Goal: Check status: Check status

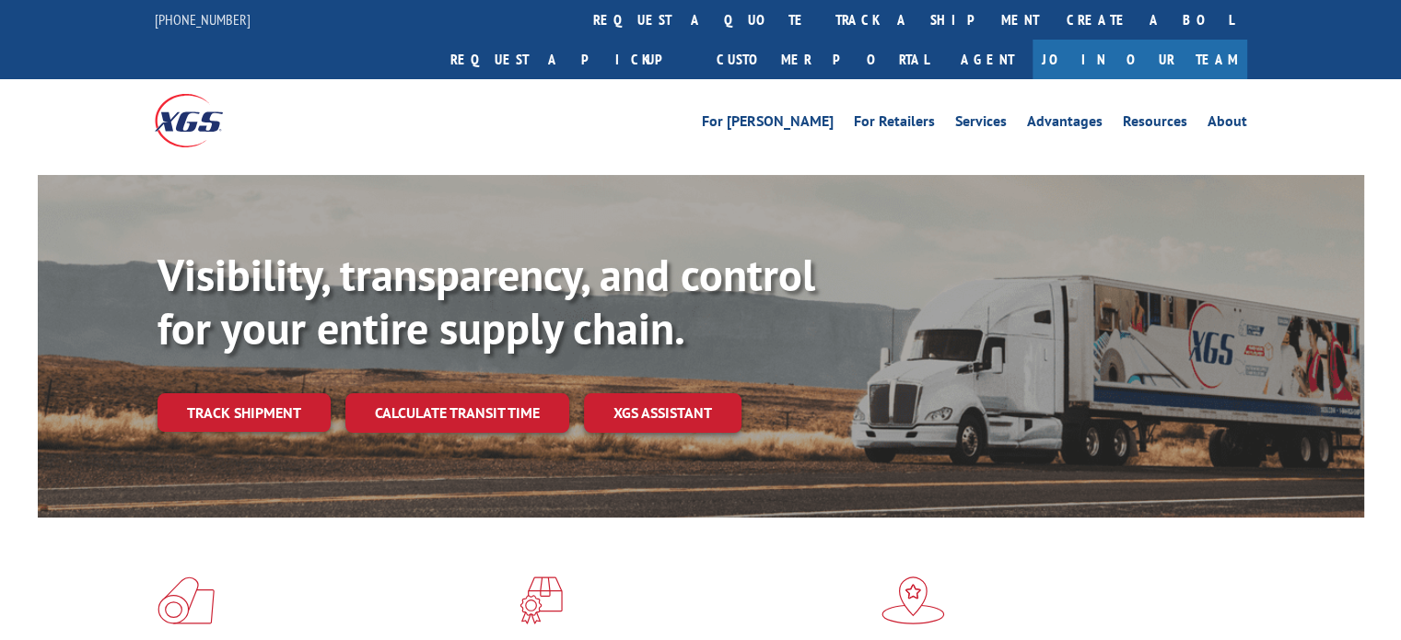
click at [215, 402] on div "Visibility, transparency, and control for your entire supply chain. Track shipm…" at bounding box center [761, 377] width 1207 height 257
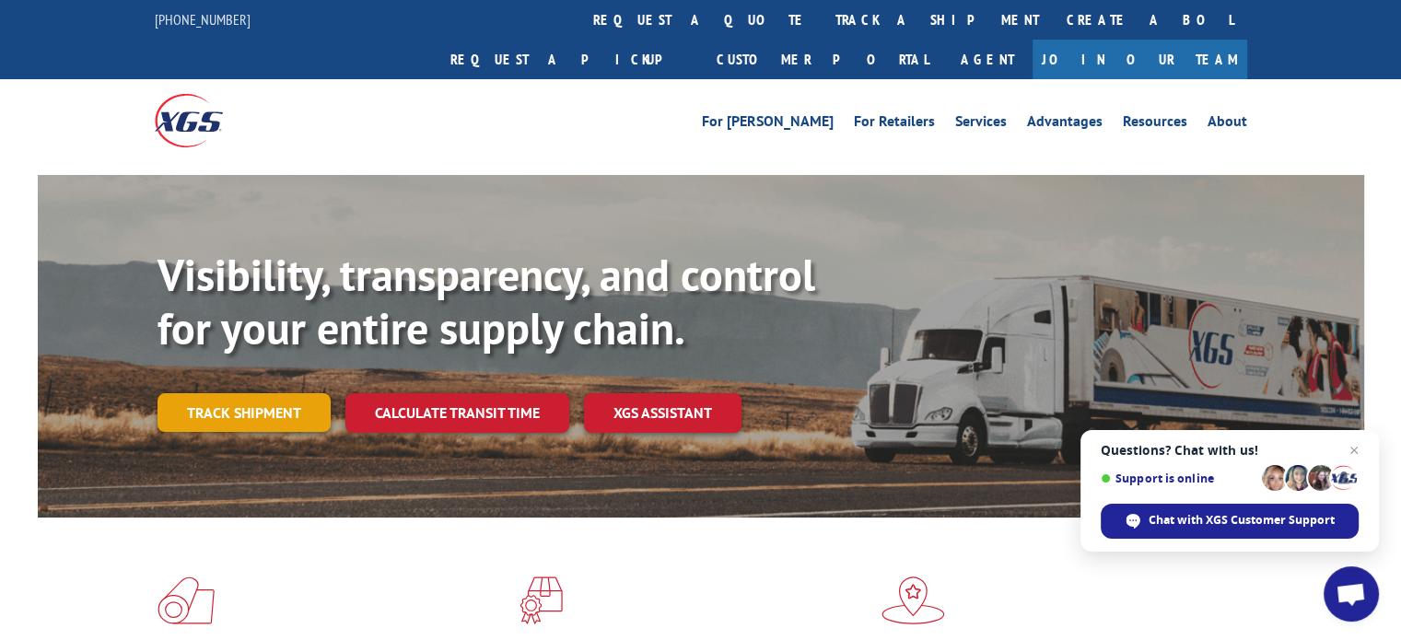
click at [243, 393] on link "Track shipment" at bounding box center [244, 412] width 173 height 39
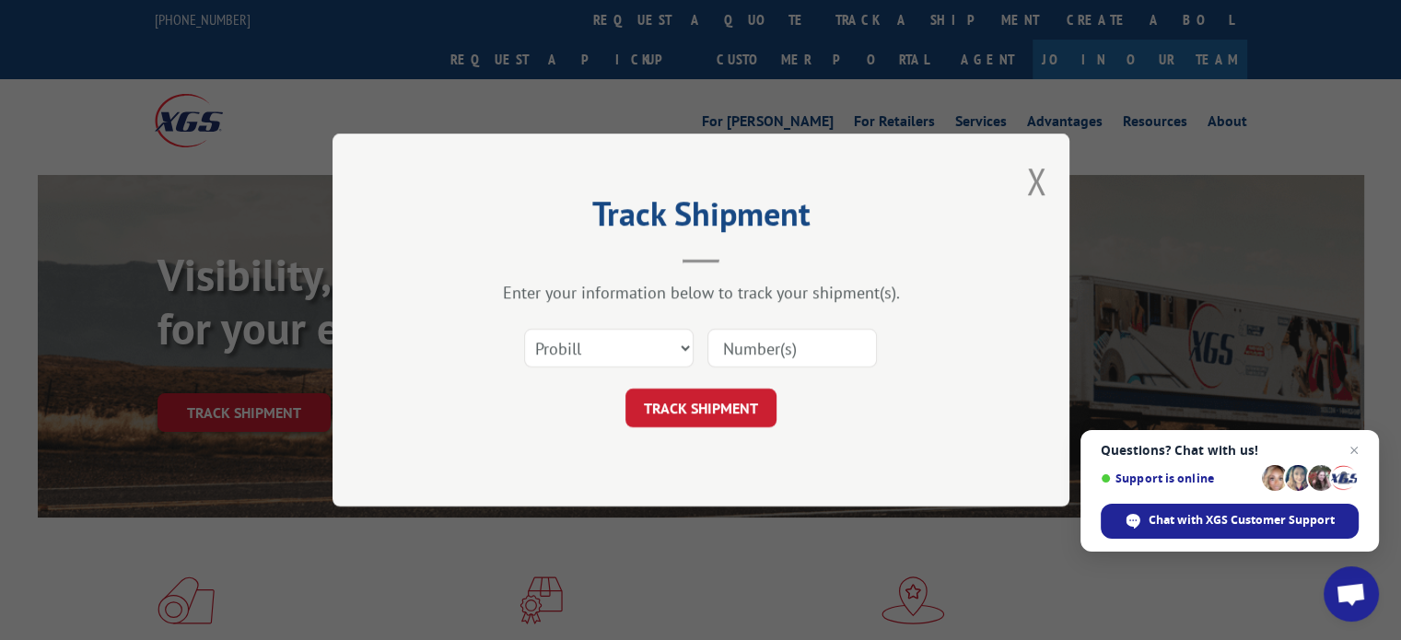
click at [799, 359] on input at bounding box center [791, 348] width 169 height 39
paste input "77069"
type input "77069"
click button "TRACK SHIPMENT" at bounding box center [700, 408] width 151 height 39
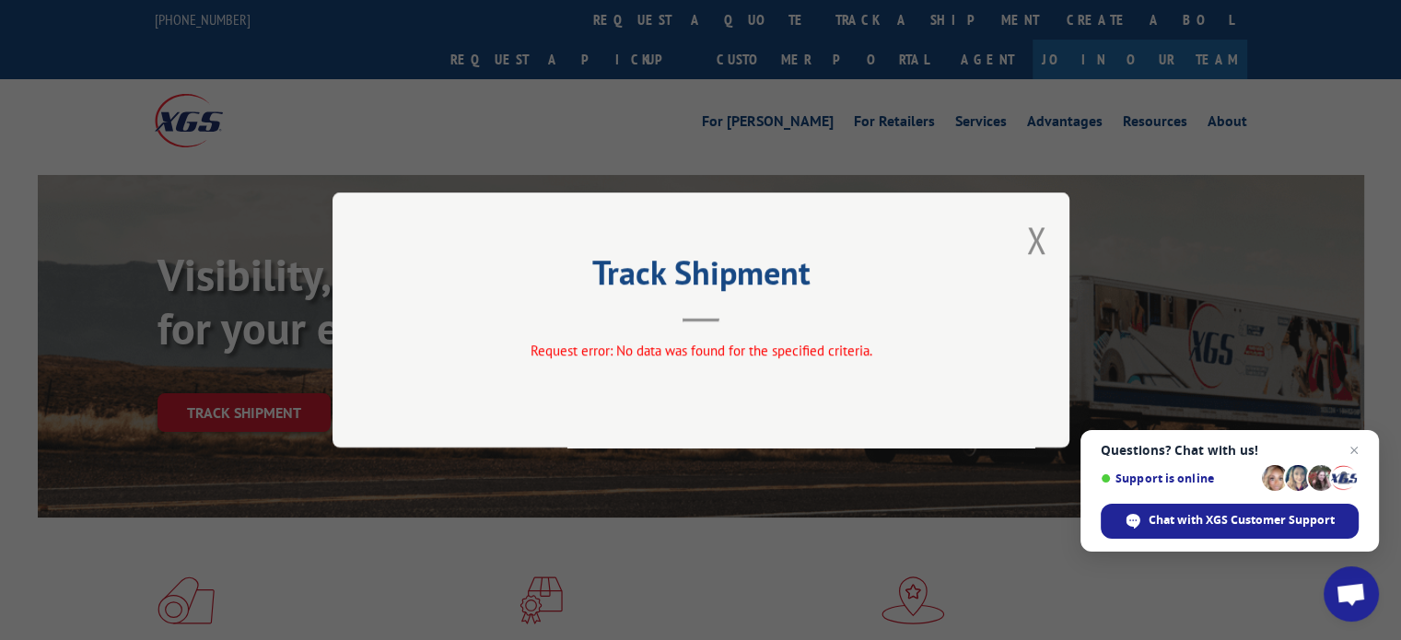
click at [1017, 225] on div "Track Shipment Request error: No data was found for the specified criteria." at bounding box center [701, 320] width 737 height 255
click at [667, 321] on header "Track Shipment" at bounding box center [701, 291] width 553 height 63
click at [696, 312] on header "Track Shipment" at bounding box center [701, 291] width 553 height 63
click at [1043, 235] on button "Close modal" at bounding box center [1036, 240] width 20 height 49
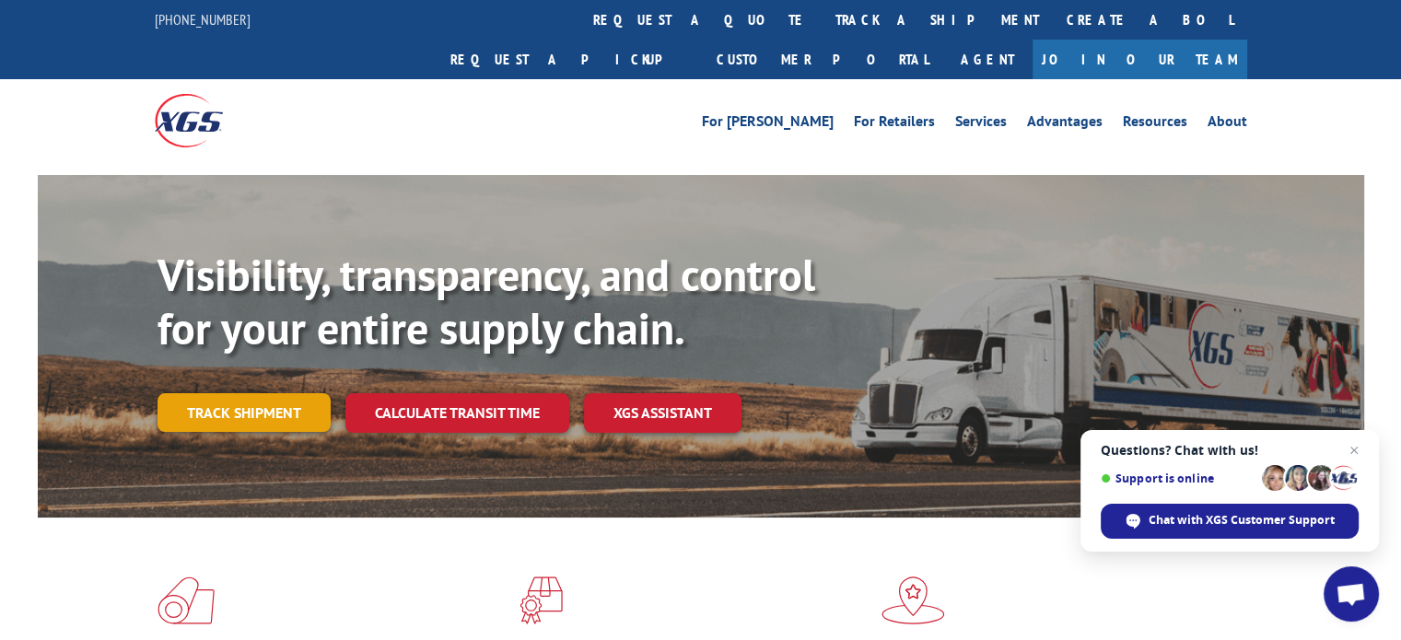
click at [230, 393] on link "Track shipment" at bounding box center [244, 412] width 173 height 39
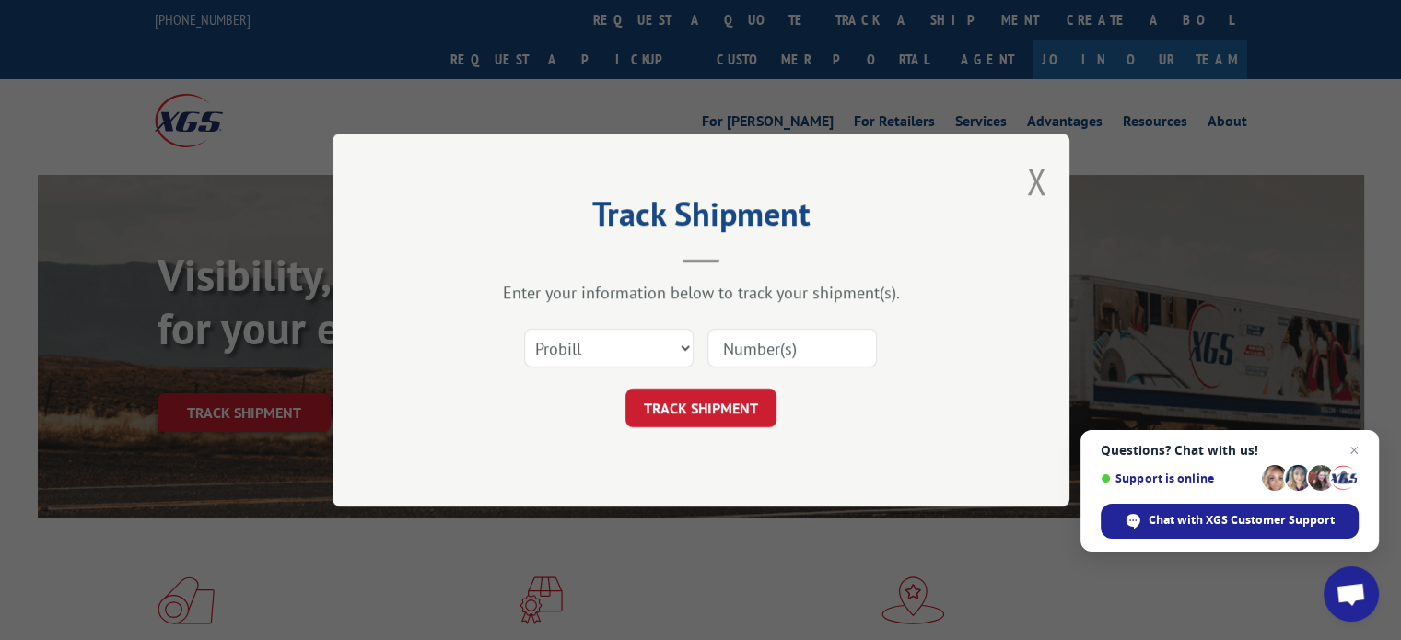
click at [739, 345] on input at bounding box center [791, 348] width 169 height 39
paste input "17156648"
type input "17156648"
click at [680, 343] on select "Select category... Probill BOL PO" at bounding box center [608, 348] width 169 height 39
select select "bol"
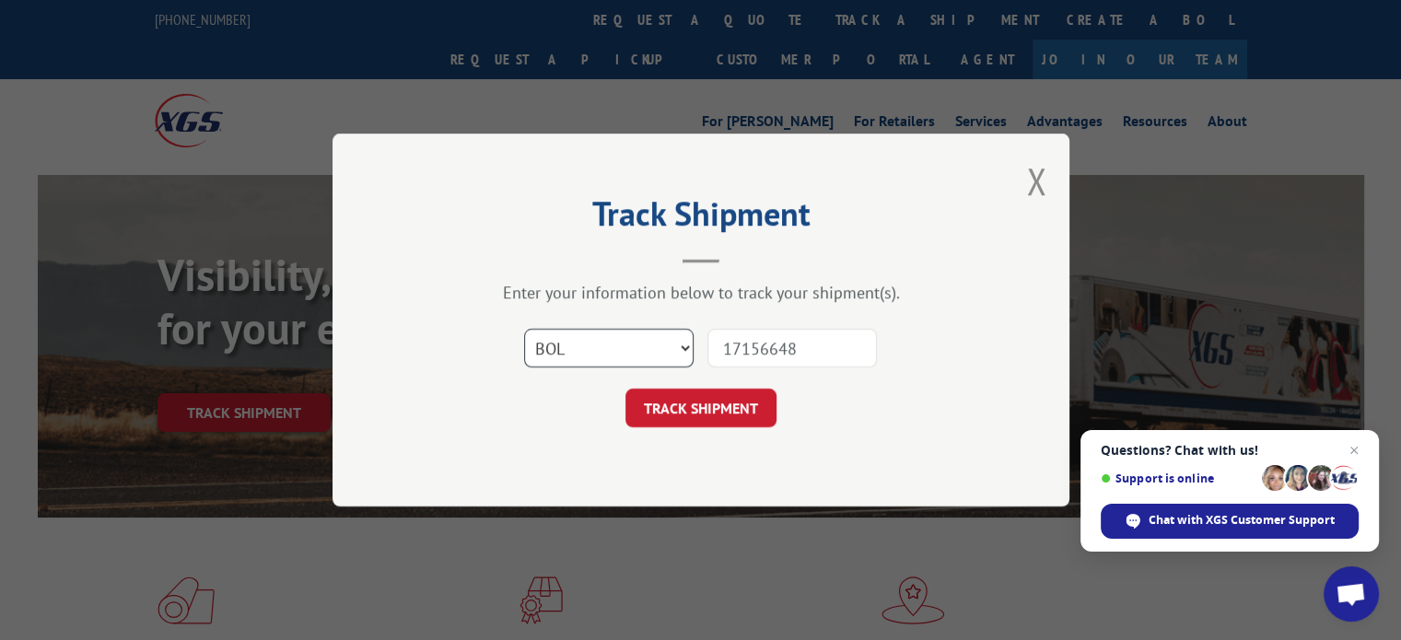
click at [524, 329] on select "Select category... Probill BOL PO" at bounding box center [608, 348] width 169 height 39
click at [674, 390] on button "TRACK SHIPMENT" at bounding box center [700, 408] width 151 height 39
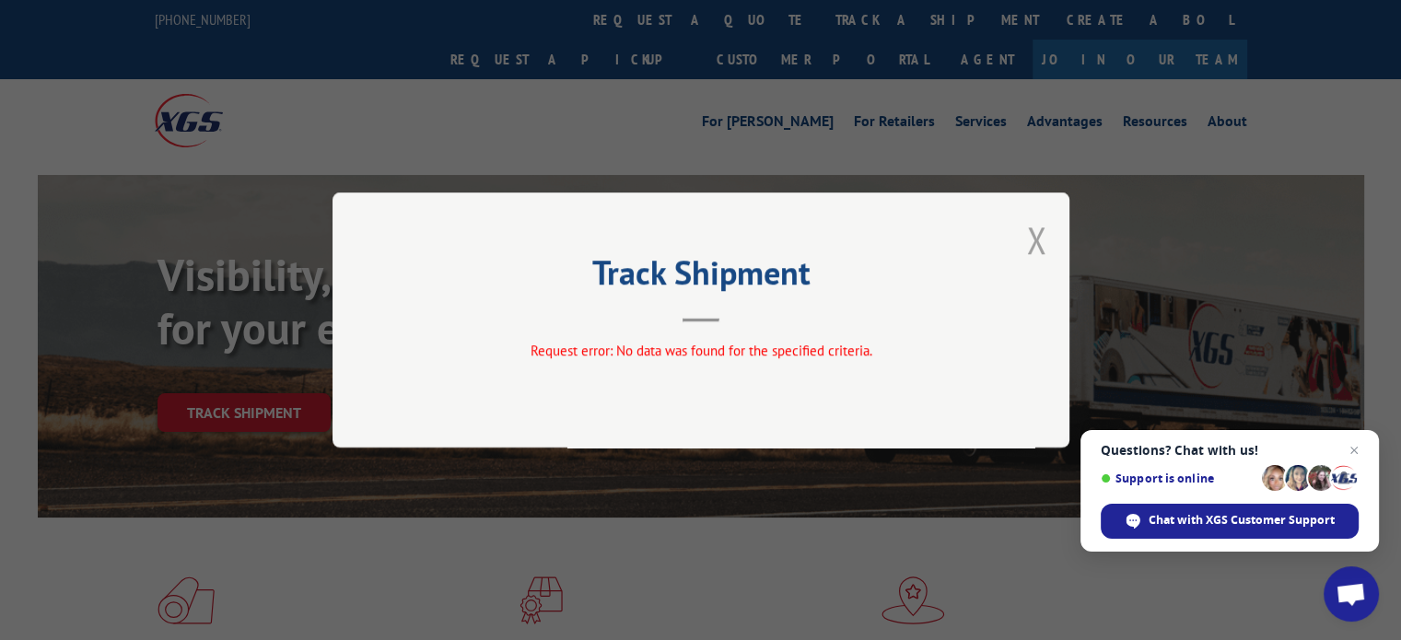
click at [1026, 246] on button "Close modal" at bounding box center [1036, 240] width 20 height 49
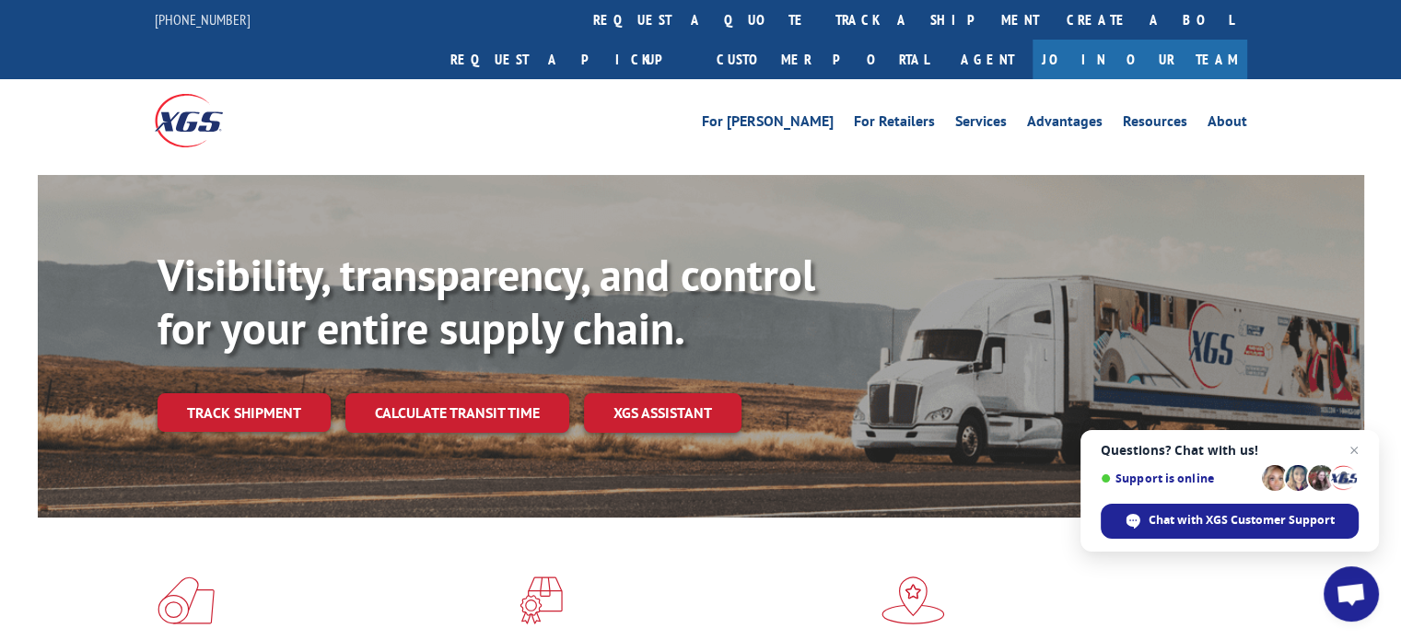
click at [234, 393] on link "Track shipment" at bounding box center [244, 412] width 173 height 39
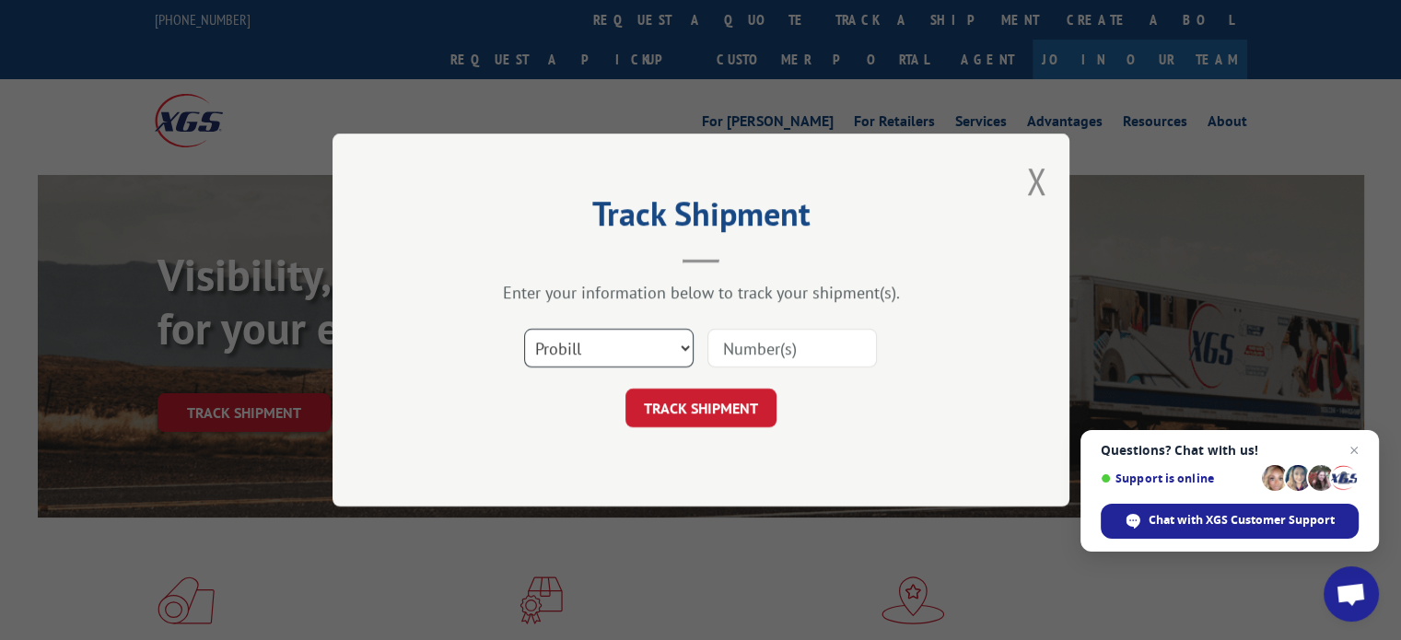
click at [683, 344] on select "Select category... Probill BOL PO" at bounding box center [608, 348] width 169 height 39
select select "po"
click at [524, 329] on select "Select category... Probill BOL PO" at bounding box center [608, 348] width 169 height 39
click at [762, 343] on input at bounding box center [791, 348] width 169 height 39
paste input "77069"
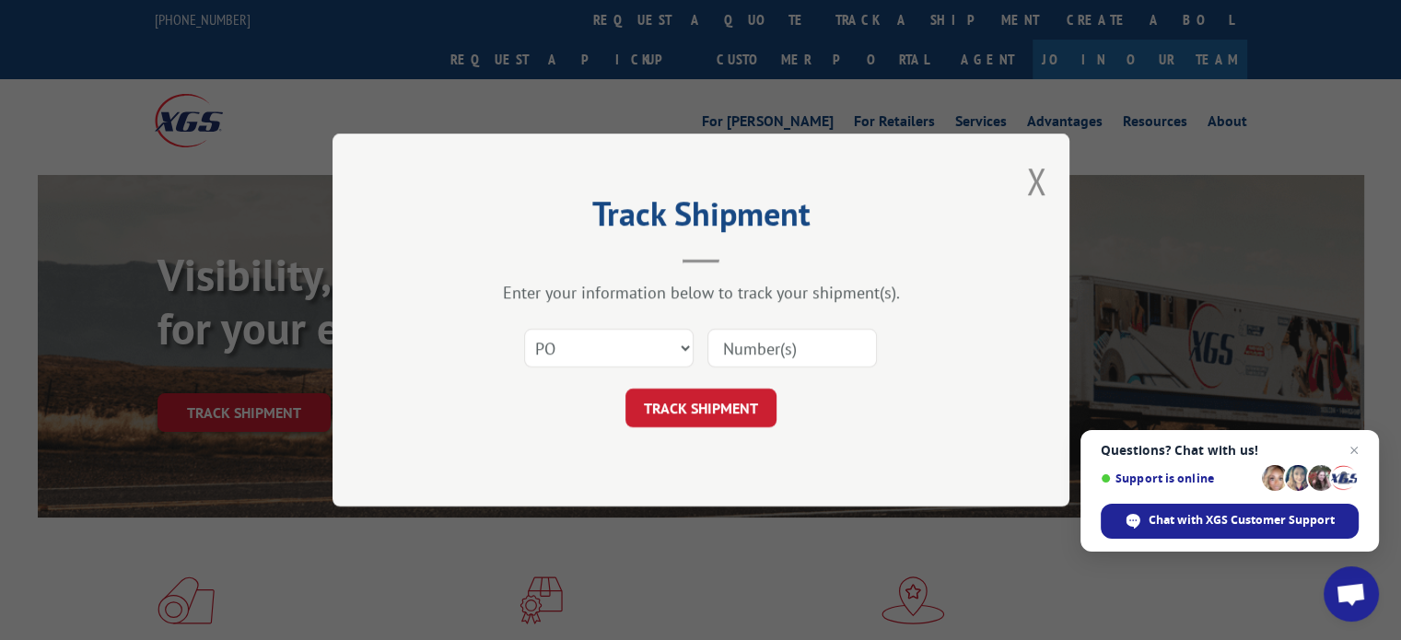
type input "77069"
click button "TRACK SHIPMENT" at bounding box center [700, 408] width 151 height 39
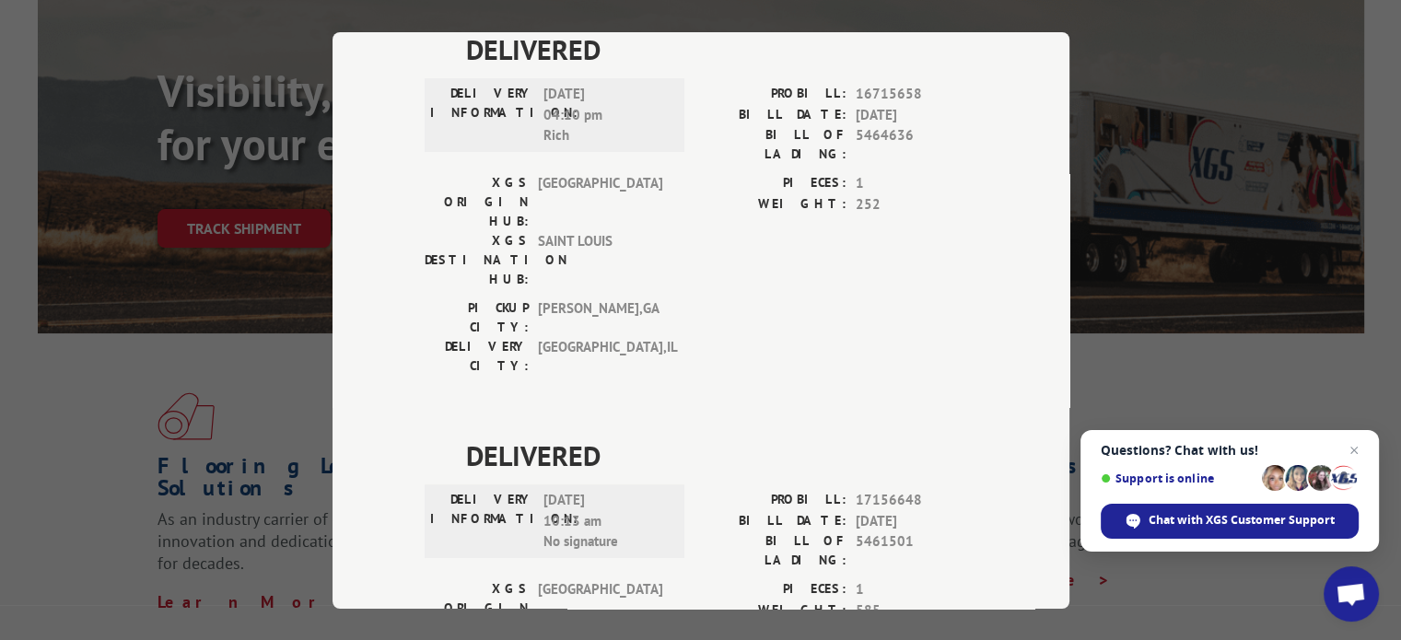
scroll to position [569, 0]
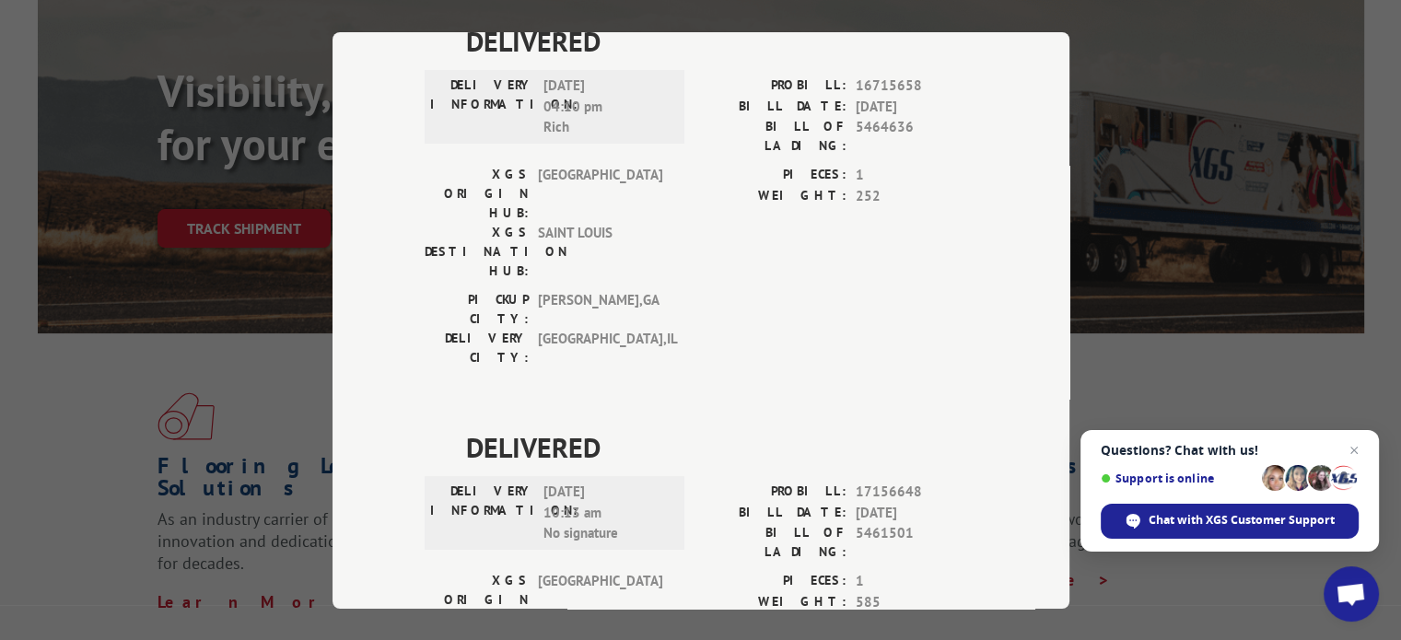
click at [1103, 54] on div "Track Shipment DELIVERED DELIVERY INFORMATION: PROBILL: 10543004 BILL DATE: [DA…" at bounding box center [700, 320] width 1401 height 640
